Goal: Information Seeking & Learning: Learn about a topic

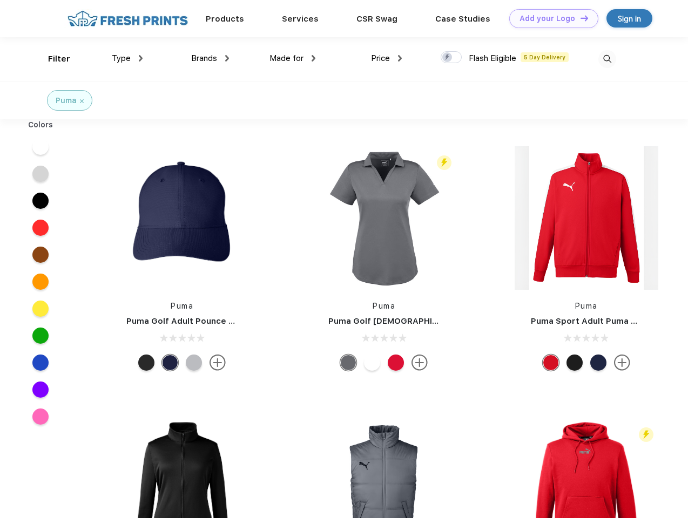
scroll to position [1, 0]
click at [549, 18] on link "Add your Logo Design Tool" at bounding box center [553, 18] width 89 height 19
click at [0, 0] on div "Design Tool" at bounding box center [0, 0] width 0 height 0
click at [579, 18] on link "Add your Logo Design Tool" at bounding box center [553, 18] width 89 height 19
click at [52, 59] on div "Filter" at bounding box center [59, 59] width 22 height 12
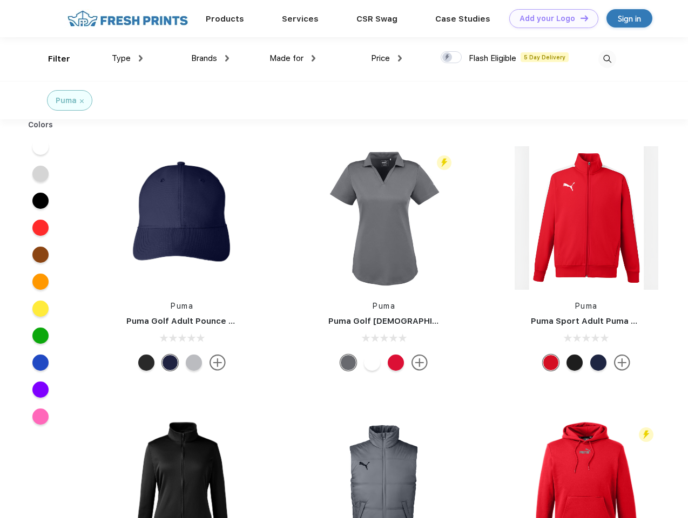
click at [127, 58] on span "Type" at bounding box center [121, 58] width 19 height 10
click at [210, 58] on span "Brands" at bounding box center [204, 58] width 26 height 10
click at [292, 58] on span "Made for" at bounding box center [286, 58] width 34 height 10
click at [386, 58] on span "Price" at bounding box center [380, 58] width 19 height 10
click at [451, 58] on div at bounding box center [450, 57] width 21 height 12
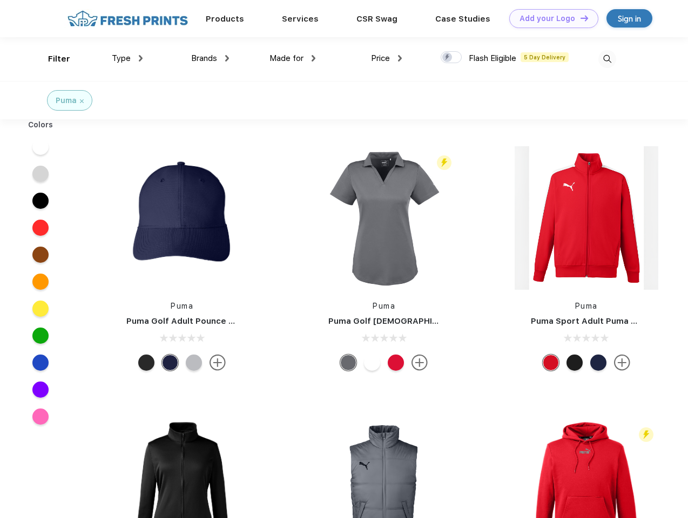
click at [447, 58] on input "checkbox" at bounding box center [443, 54] width 7 height 7
click at [607, 59] on img at bounding box center [607, 59] width 18 height 18
